Goal: Complete application form

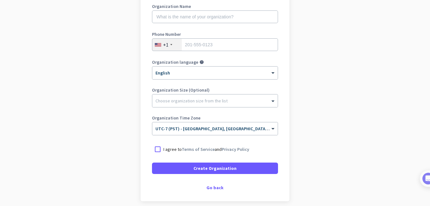
scroll to position [120, 0]
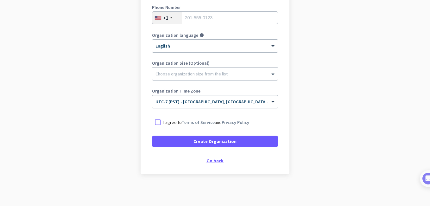
click at [214, 161] on div "Go back" at bounding box center [215, 160] width 126 height 4
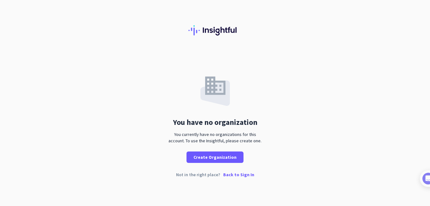
click at [236, 173] on p "Back to Sign In" at bounding box center [238, 174] width 31 height 4
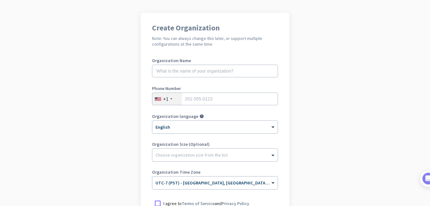
scroll to position [25, 0]
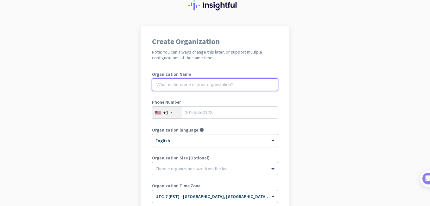
click at [201, 86] on input "text" at bounding box center [215, 84] width 126 height 13
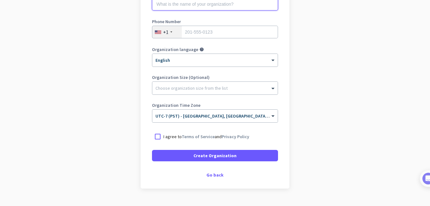
scroll to position [120, 0]
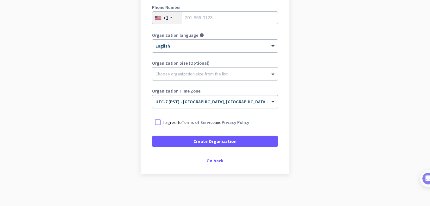
click at [178, 102] on input "text" at bounding box center [208, 99] width 106 height 5
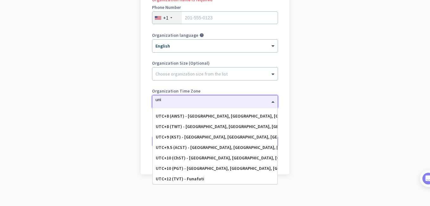
scroll to position [0, 0]
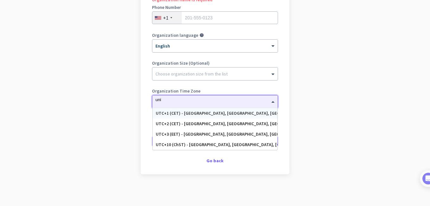
type input "un"
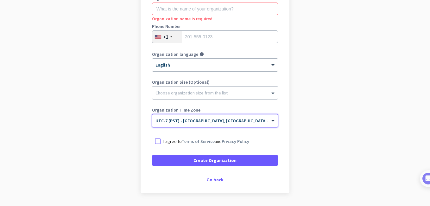
scroll to position [103, 0]
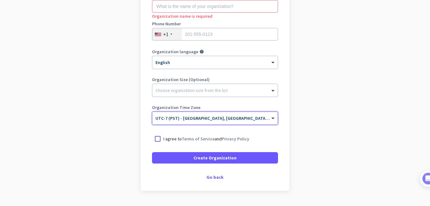
click at [259, 117] on input "text" at bounding box center [208, 116] width 106 height 5
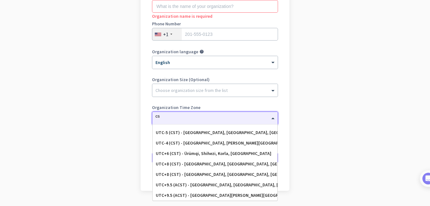
scroll to position [112, 0]
type input "cst"
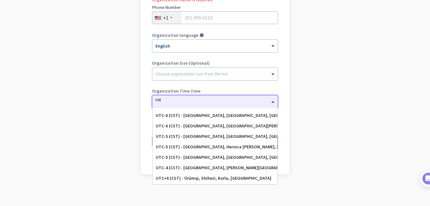
scroll to position [60, 0]
click at [230, 140] on div "UTC-5 (CST) - Chicago, Houston, San Antonio, Dallas" at bounding box center [214, 136] width 125 height 10
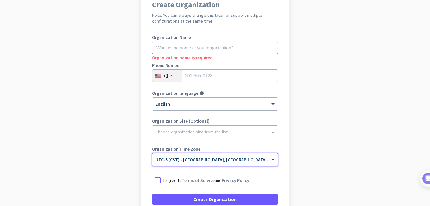
scroll to position [41, 0]
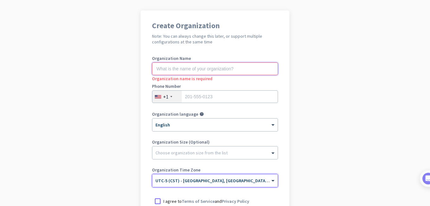
click at [250, 70] on input "text" at bounding box center [215, 68] width 126 height 13
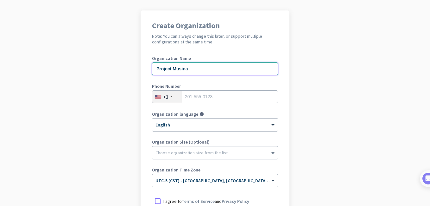
type input "Project Musina"
click at [245, 91] on input "tel" at bounding box center [215, 96] width 126 height 13
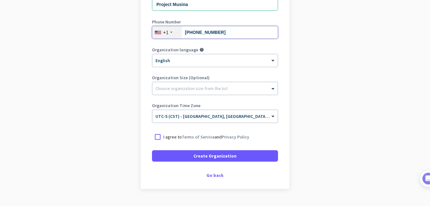
scroll to position [120, 0]
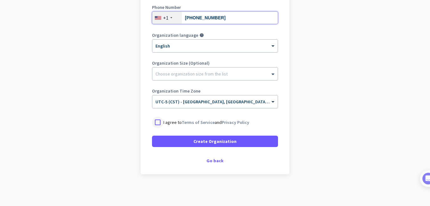
type input "872-377-9015"
click at [156, 120] on div at bounding box center [157, 121] width 11 height 11
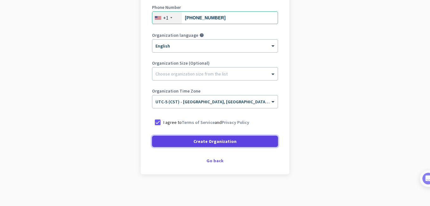
click at [166, 141] on span at bounding box center [215, 140] width 126 height 15
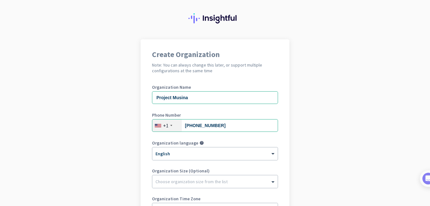
scroll to position [8, 0]
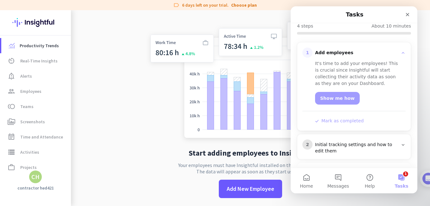
scroll to position [116, 0]
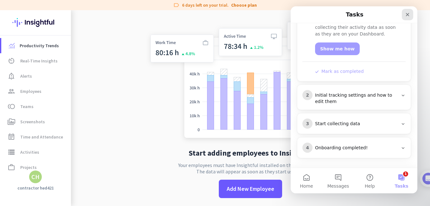
click at [405, 16] on icon "Close" at bounding box center [407, 14] width 5 height 5
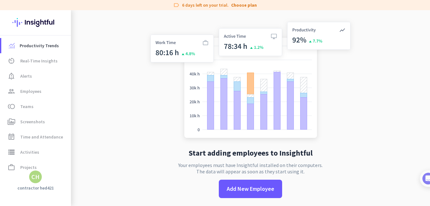
scroll to position [0, 0]
click at [39, 65] on link "av_timer Real-Time Insights" at bounding box center [36, 60] width 70 height 15
